Goal: Check status: Check status

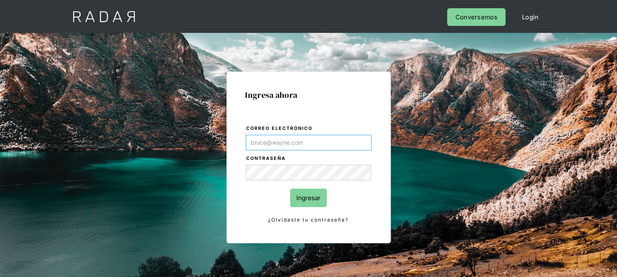
type input "kinta.morioka@monnetpayments.com"
drag, startPoint x: 310, startPoint y: 195, endPoint x: 307, endPoint y: 150, distance: 44.5
click at [310, 194] on input "Ingresar" at bounding box center [308, 198] width 37 height 18
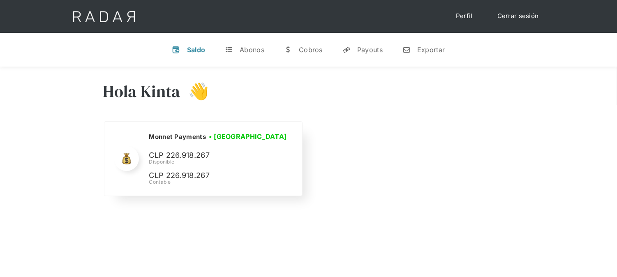
click at [0, 0] on p "CLP 226.918.267" at bounding box center [0, 0] width 0 height 0
copy p "226.918.267"
